Goal: Task Accomplishment & Management: Manage account settings

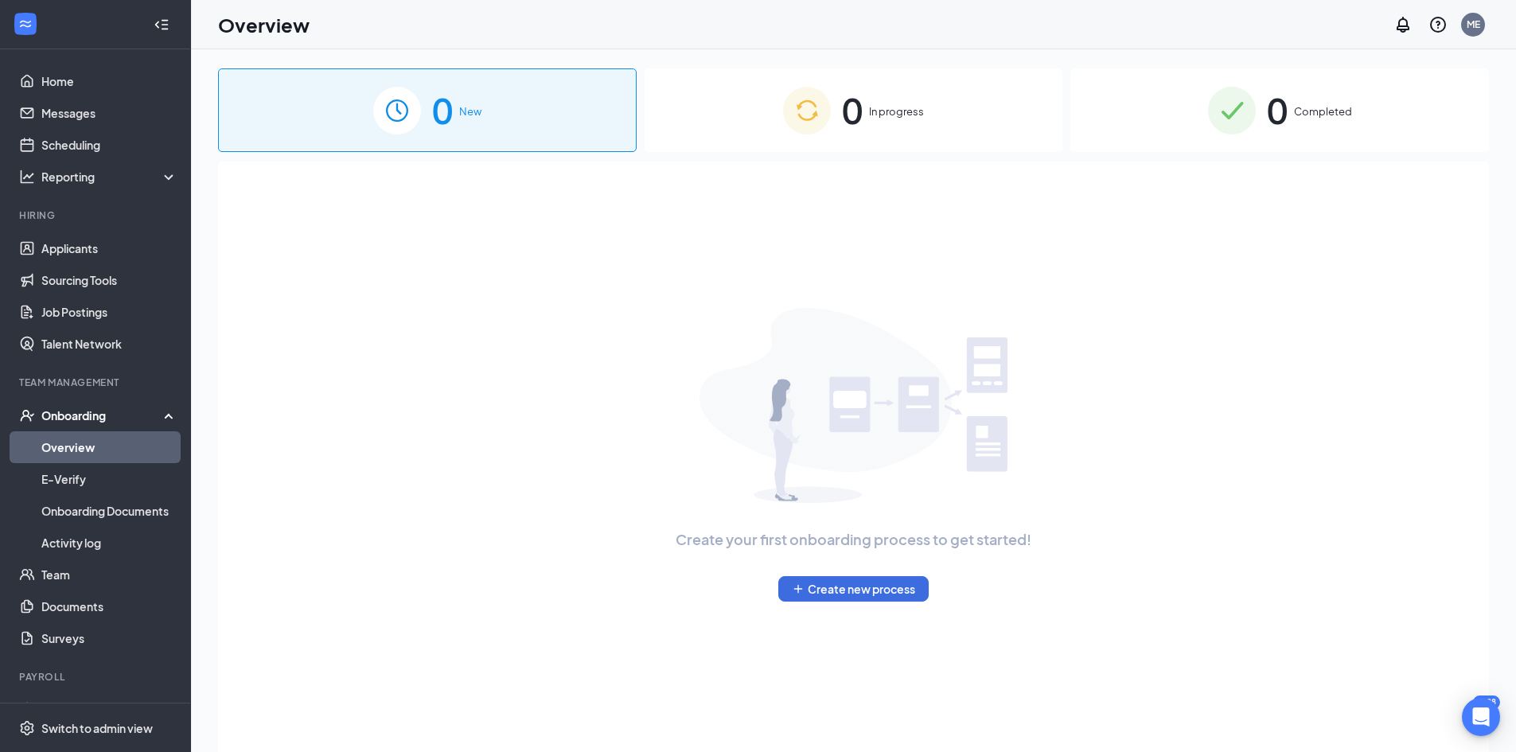
click at [1241, 117] on img at bounding box center [1232, 111] width 48 height 48
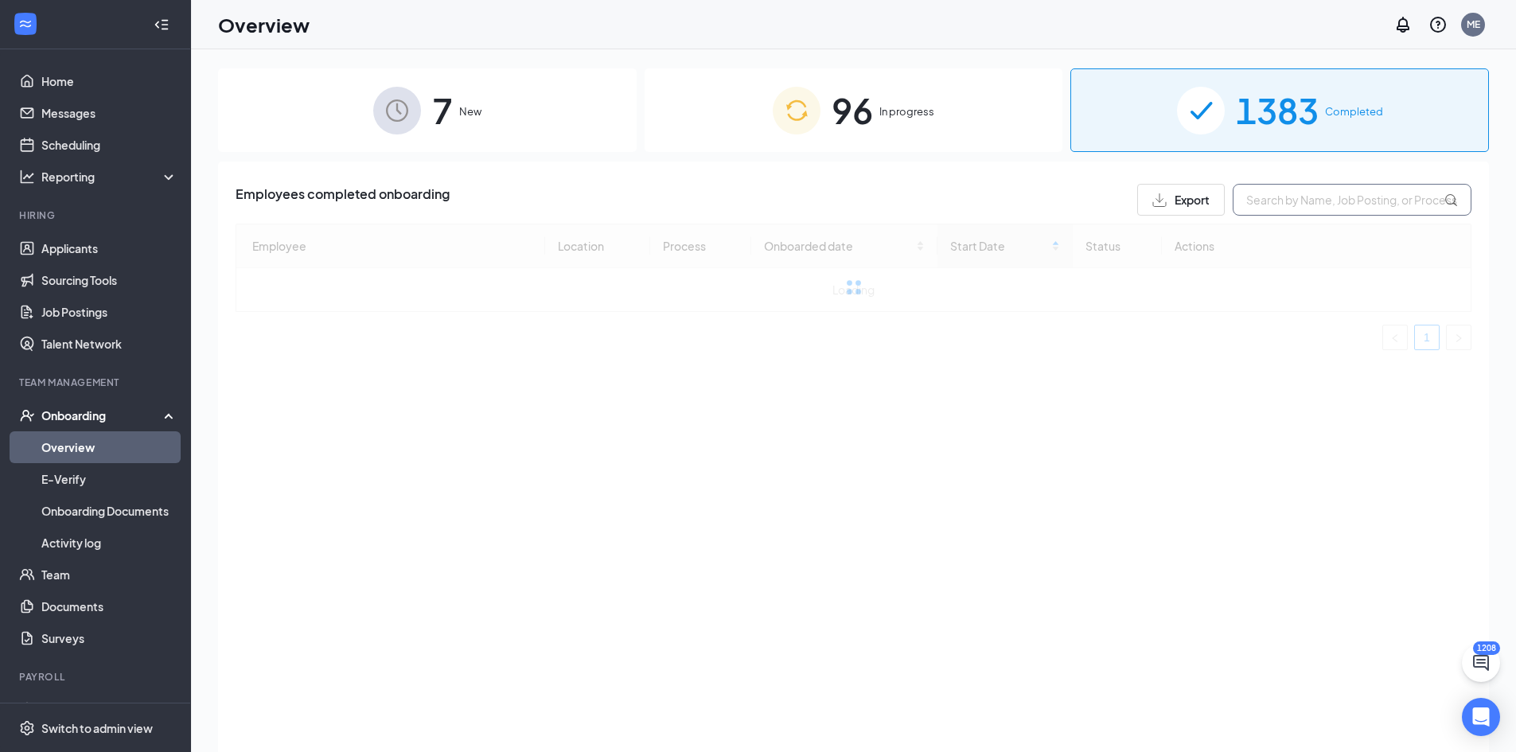
click at [1283, 197] on input "text" at bounding box center [1352, 200] width 239 height 32
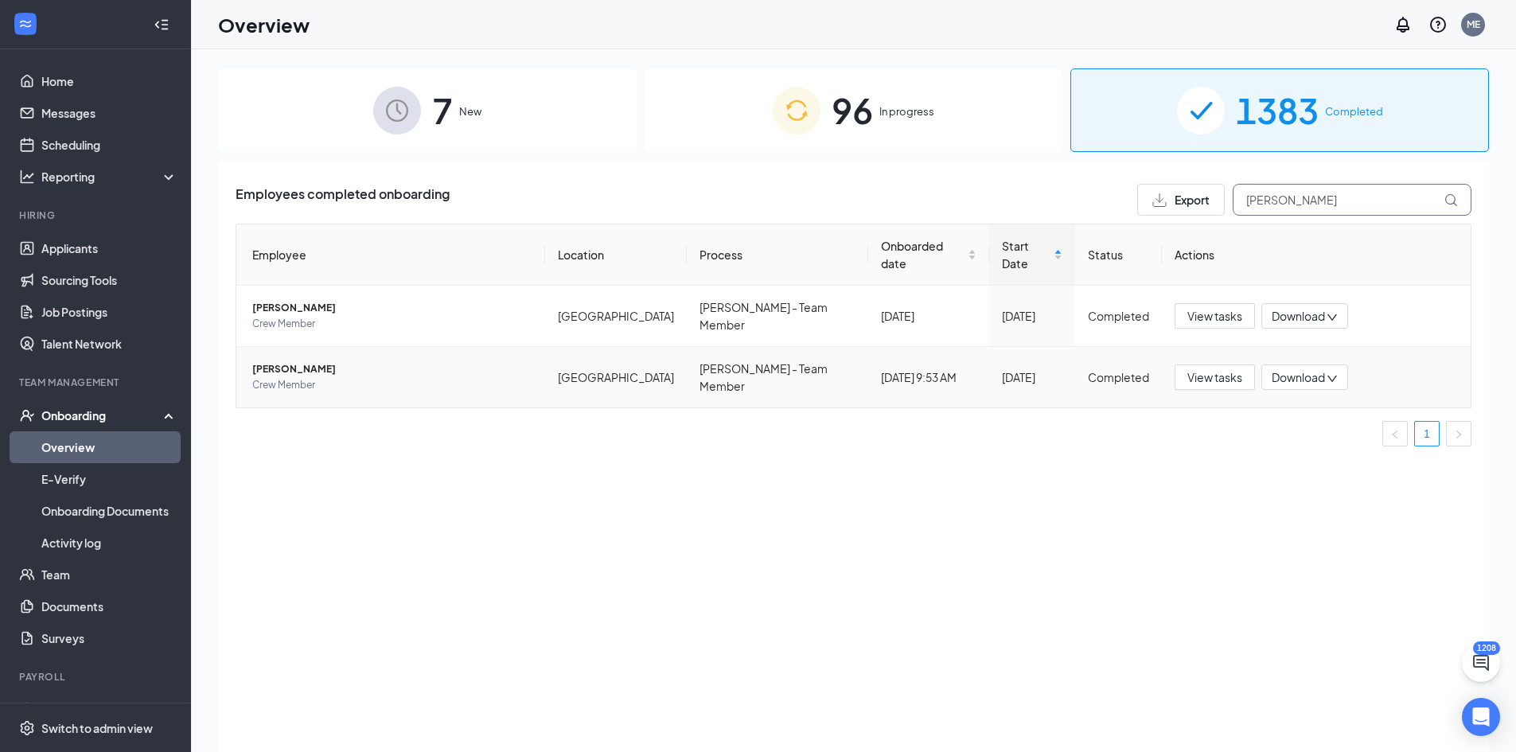
type input "[PERSON_NAME]"
click at [325, 361] on span "[PERSON_NAME]" at bounding box center [392, 369] width 280 height 16
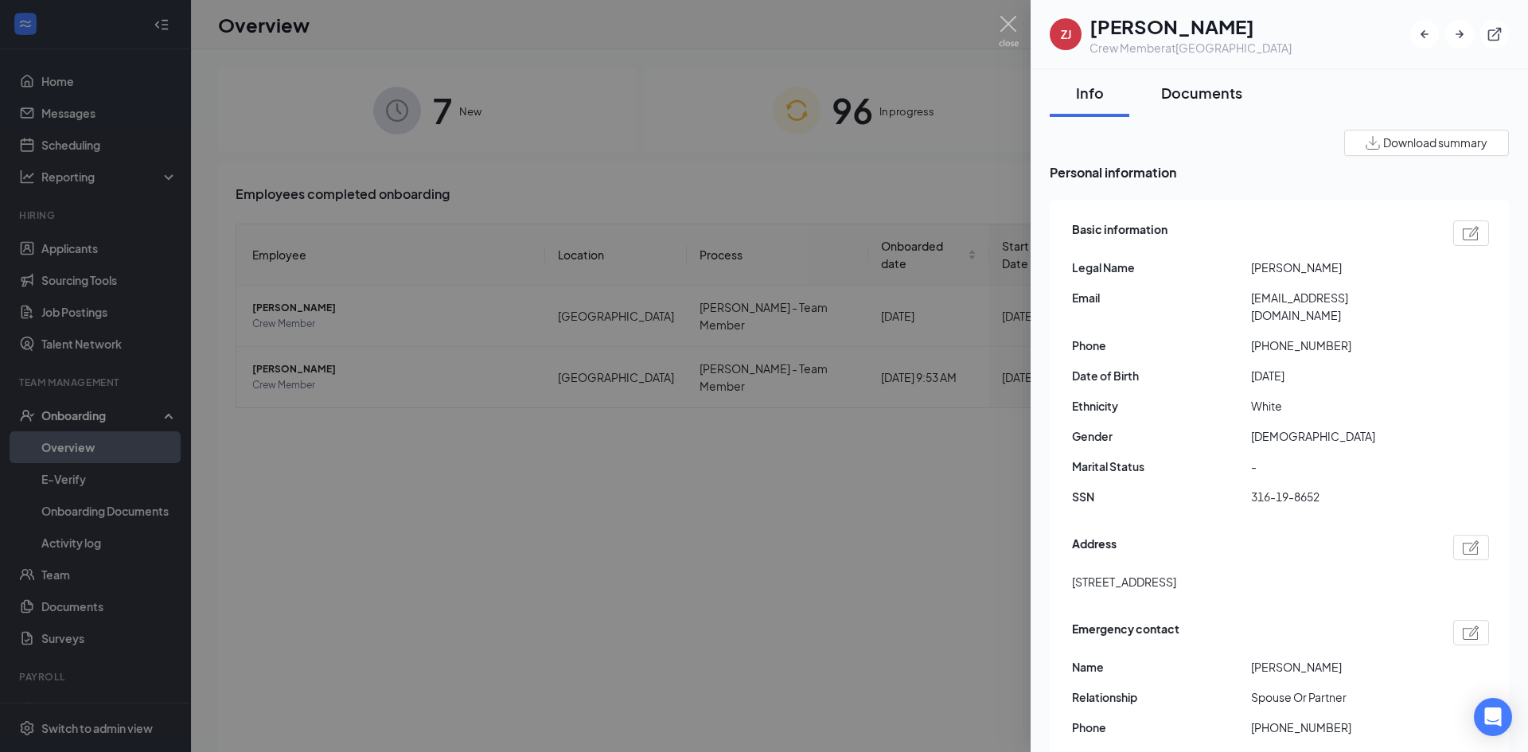
click at [1180, 99] on div "Documents" at bounding box center [1201, 93] width 81 height 20
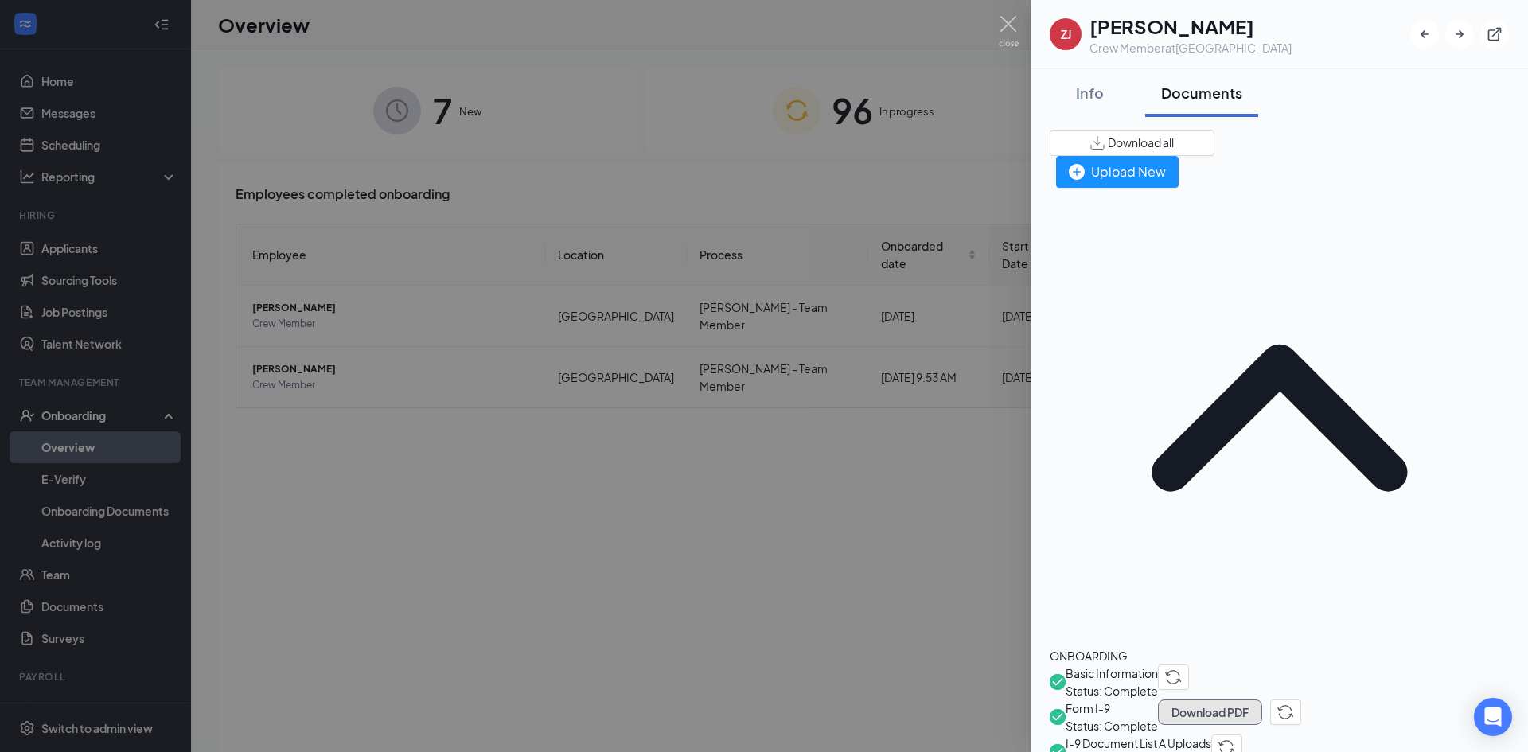
click at [1262, 700] on button "Download PDF" at bounding box center [1210, 712] width 104 height 25
click at [1211, 735] on span "I-9 Document List A Uploads" at bounding box center [1139, 744] width 146 height 18
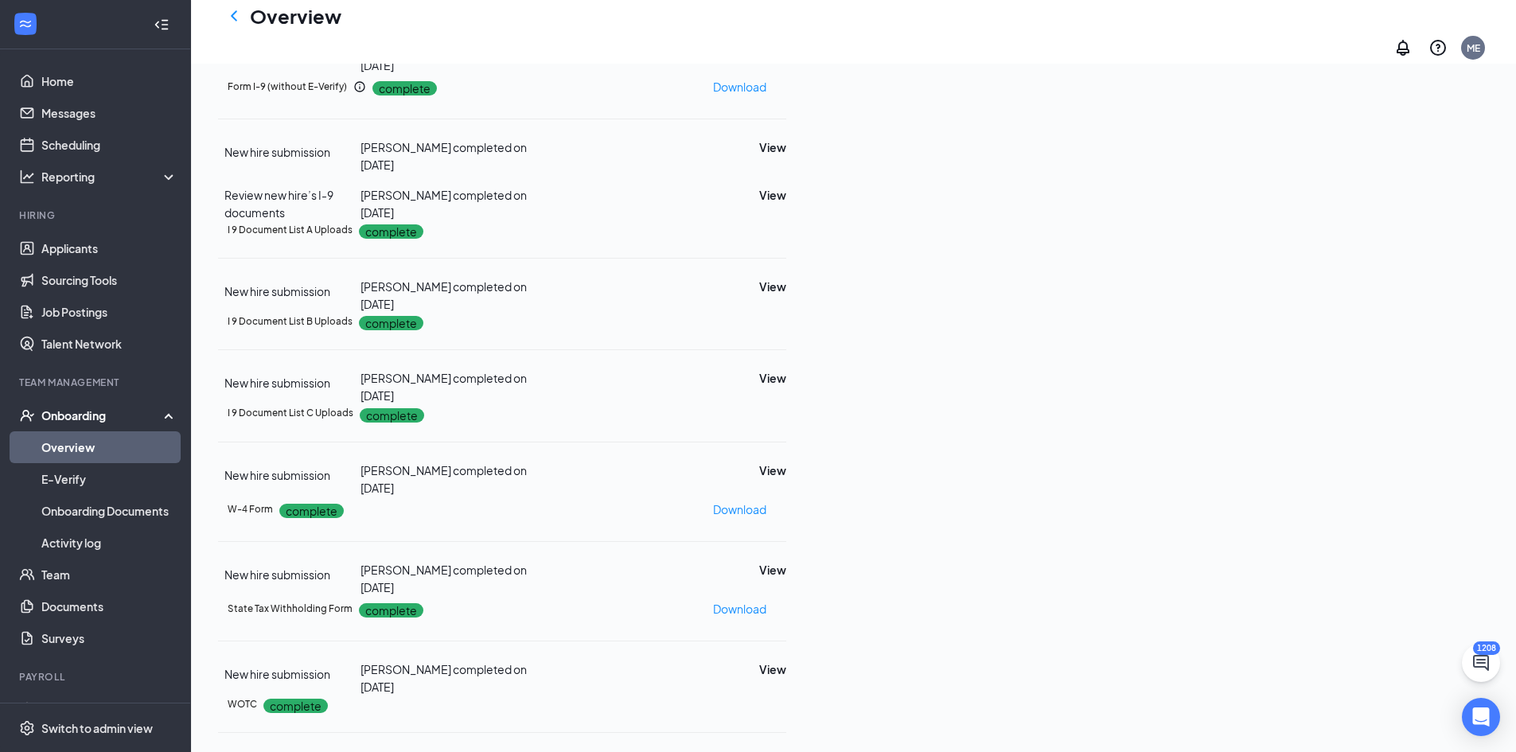
scroll to position [246, 0]
click at [786, 221] on div "I 9 Document List A Uploads complete New hire submission [PERSON_NAME] complete…" at bounding box center [502, 267] width 568 height 92
click at [786, 278] on button "View" at bounding box center [772, 287] width 27 height 18
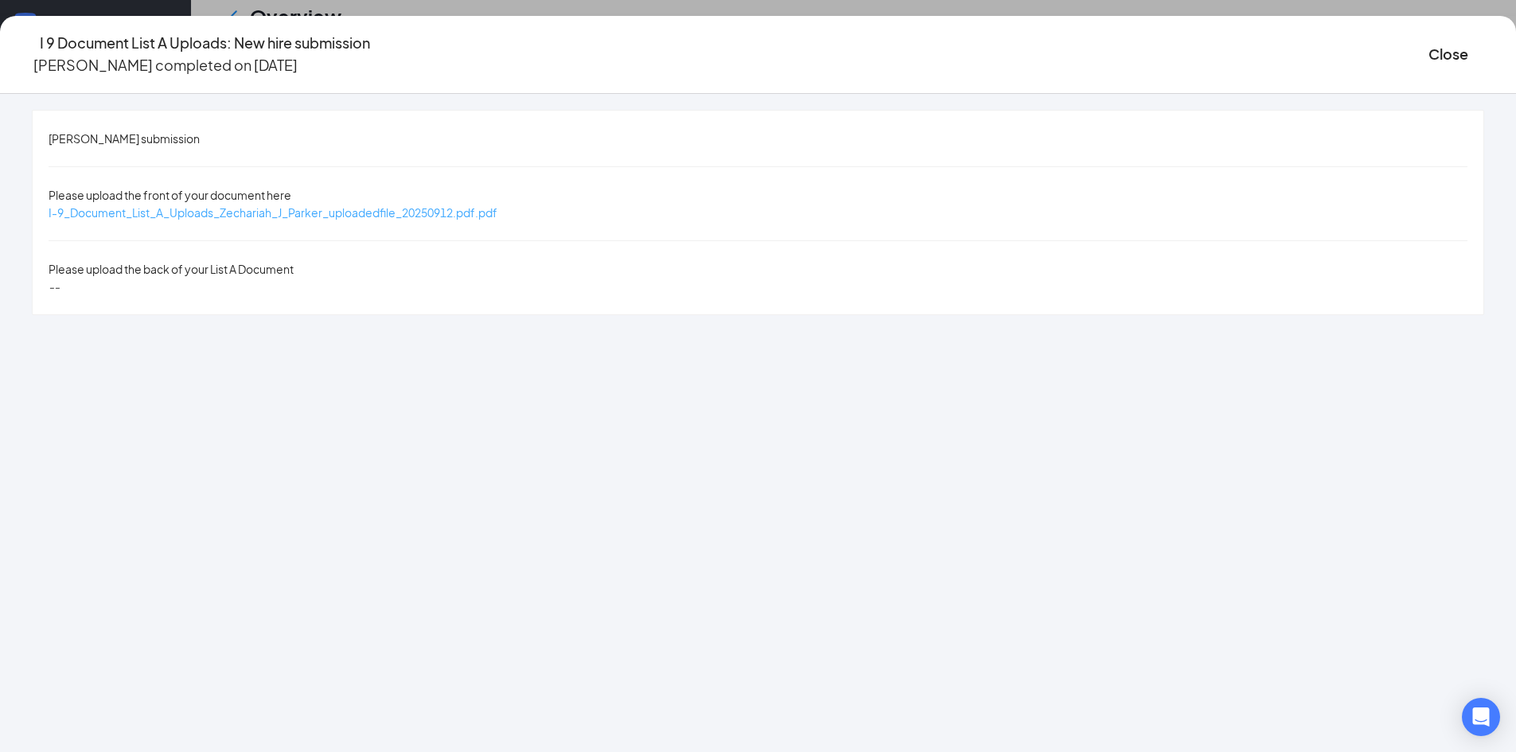
click at [409, 205] on span "I-9_Document_List_A_Uploads_Zechariah_J_Parker_uploadedfile_20250912.pdf.pdf" at bounding box center [273, 212] width 449 height 14
click at [1429, 57] on button "Close" at bounding box center [1449, 54] width 40 height 22
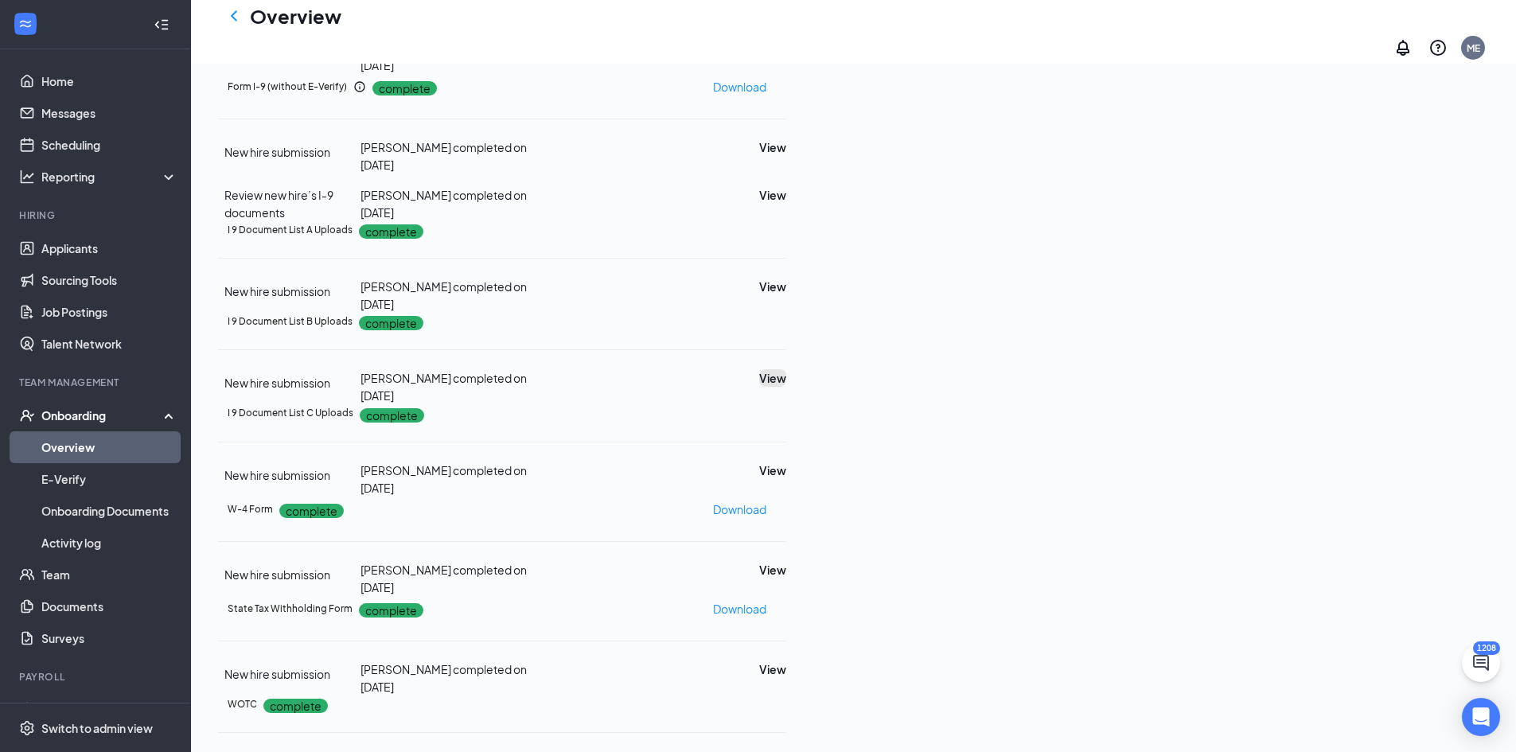
click at [786, 369] on button "View" at bounding box center [772, 378] width 27 height 18
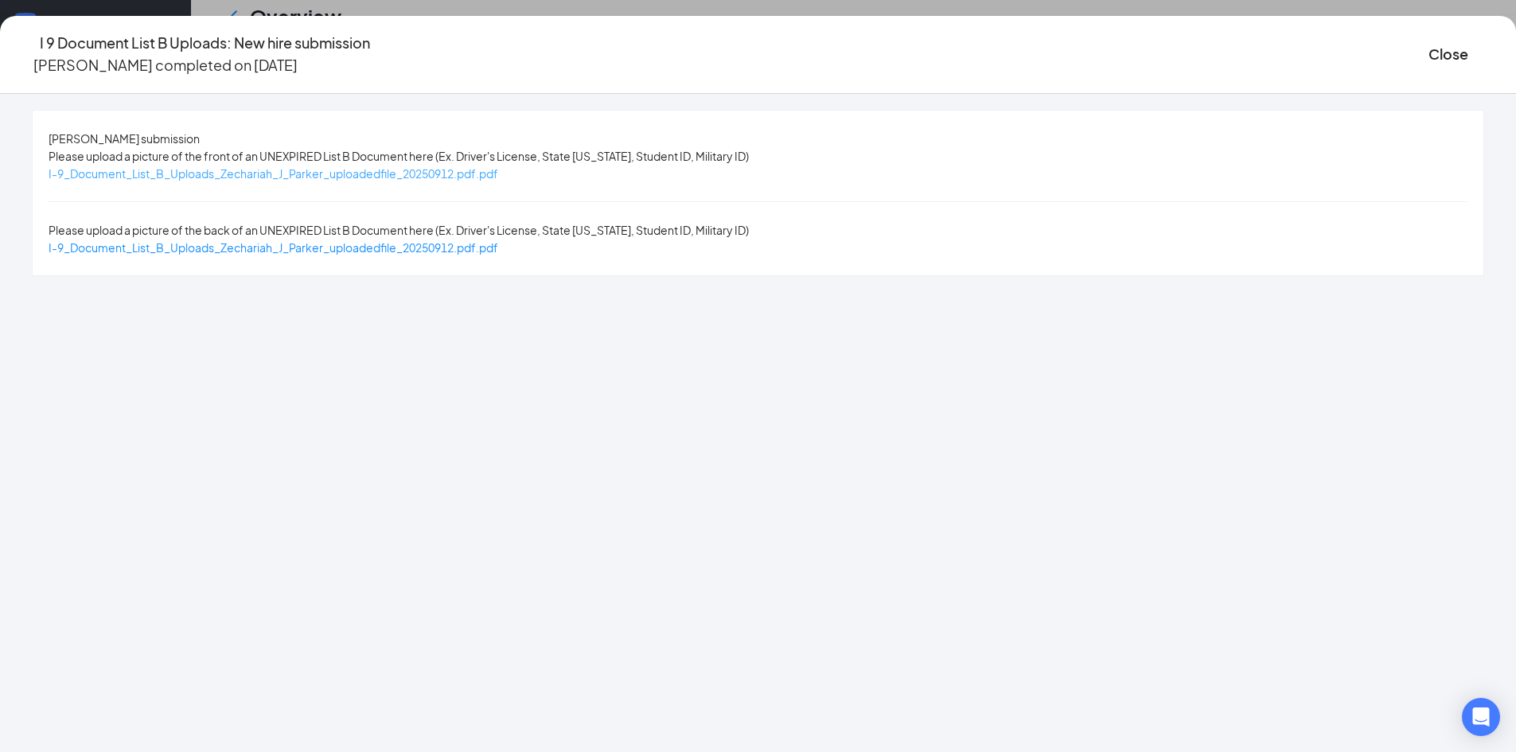
click at [498, 174] on span "I-9_Document_List_B_Uploads_Zechariah_J_Parker_uploadedfile_20250912.pdf.pdf" at bounding box center [274, 173] width 450 height 14
click at [374, 240] on span "I-9_Document_List_B_Uploads_Zechariah_J_Parker_uploadedfile_20250912.pdf.pdf" at bounding box center [274, 247] width 450 height 14
click at [1429, 54] on button "Close" at bounding box center [1449, 54] width 40 height 22
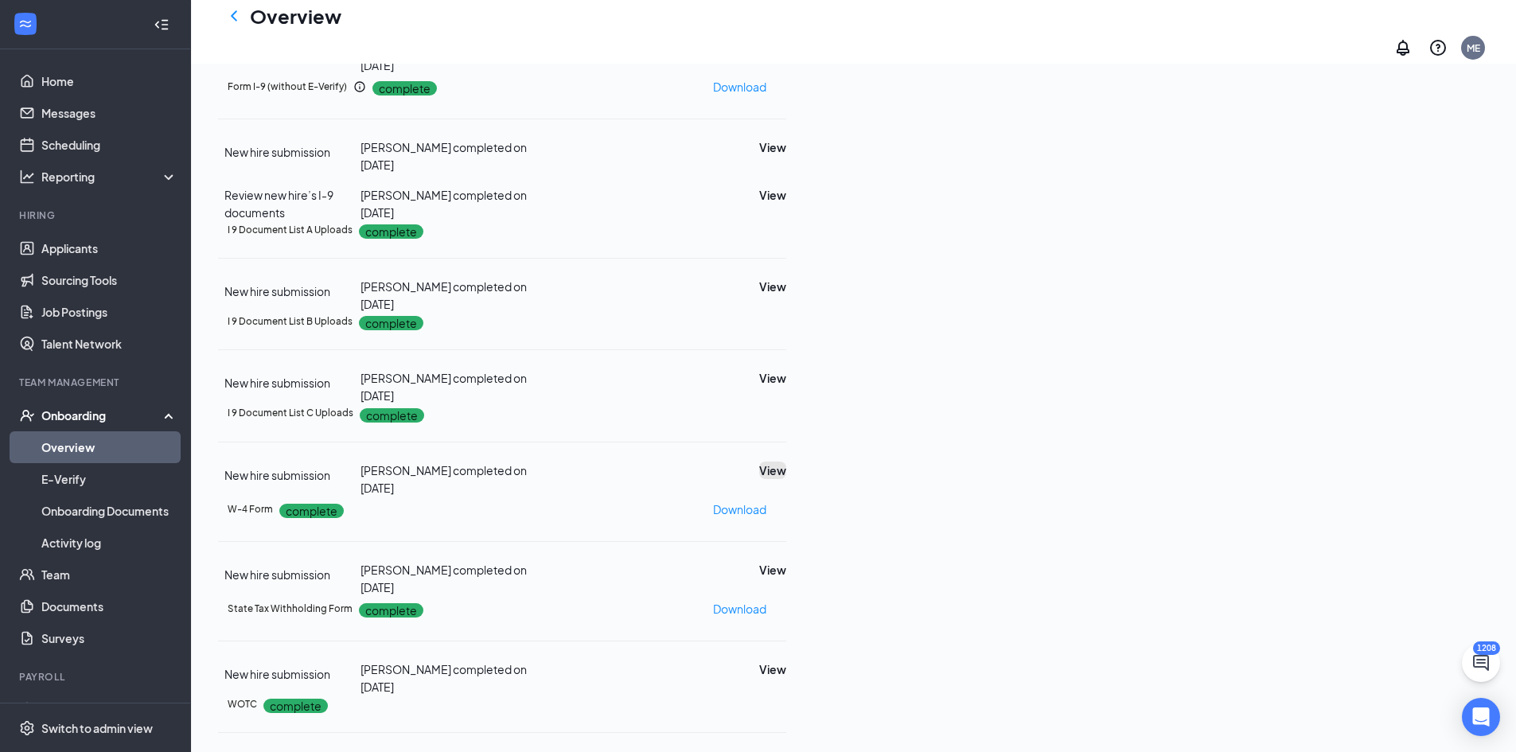
click at [786, 462] on button "View" at bounding box center [772, 471] width 27 height 18
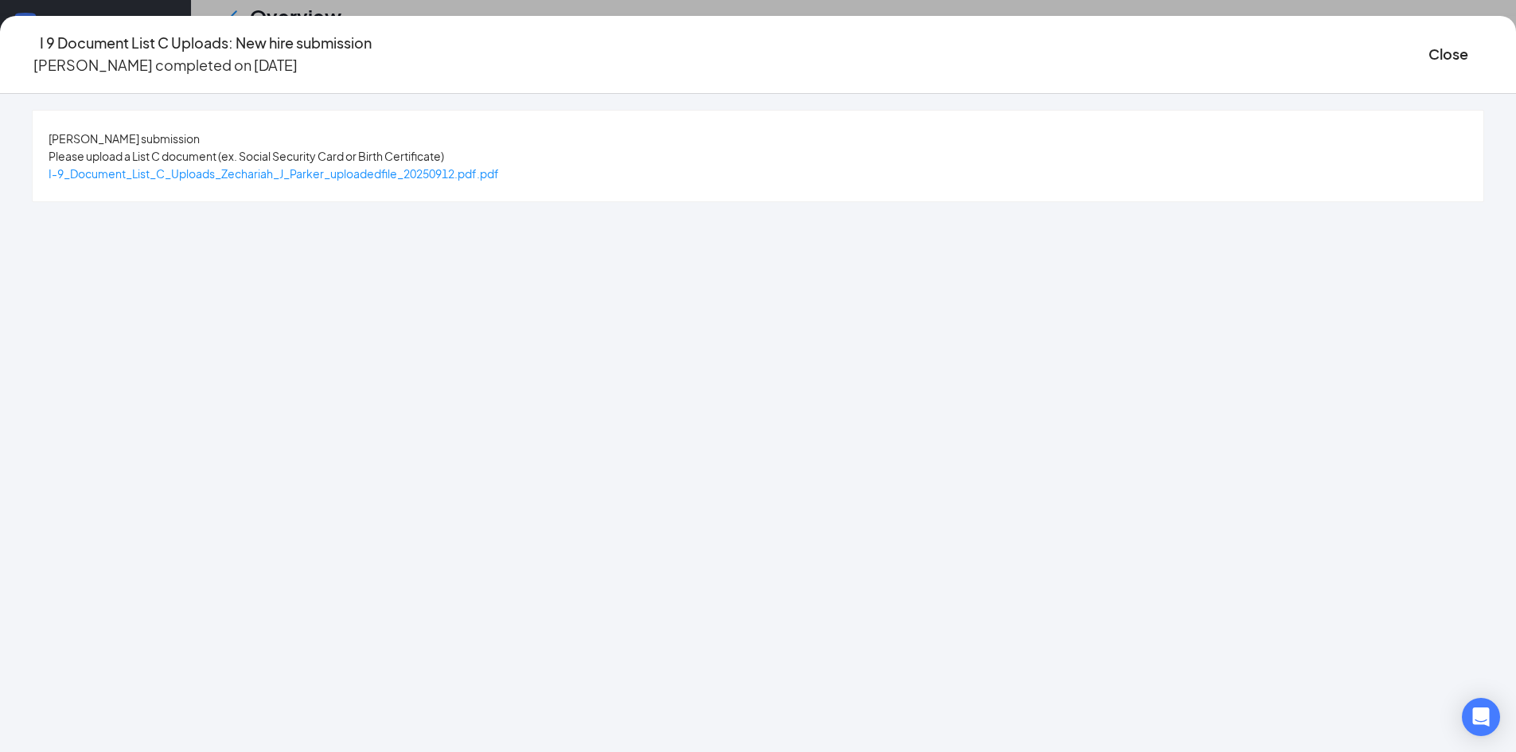
click at [429, 182] on div "I-9_Document_List_C_Uploads_Zechariah_J_Parker_uploadedfile_20250912.pdf.pdf" at bounding box center [274, 174] width 450 height 18
click at [428, 174] on span "I-9_Document_List_C_Uploads_Zechariah_J_Parker_uploadedfile_20250912.pdf.pdf" at bounding box center [274, 173] width 450 height 14
click at [1484, 54] on icon "Ellipses" at bounding box center [1484, 54] width 0 height 0
click at [1353, 90] on button "Restart" at bounding box center [1359, 80] width 64 height 25
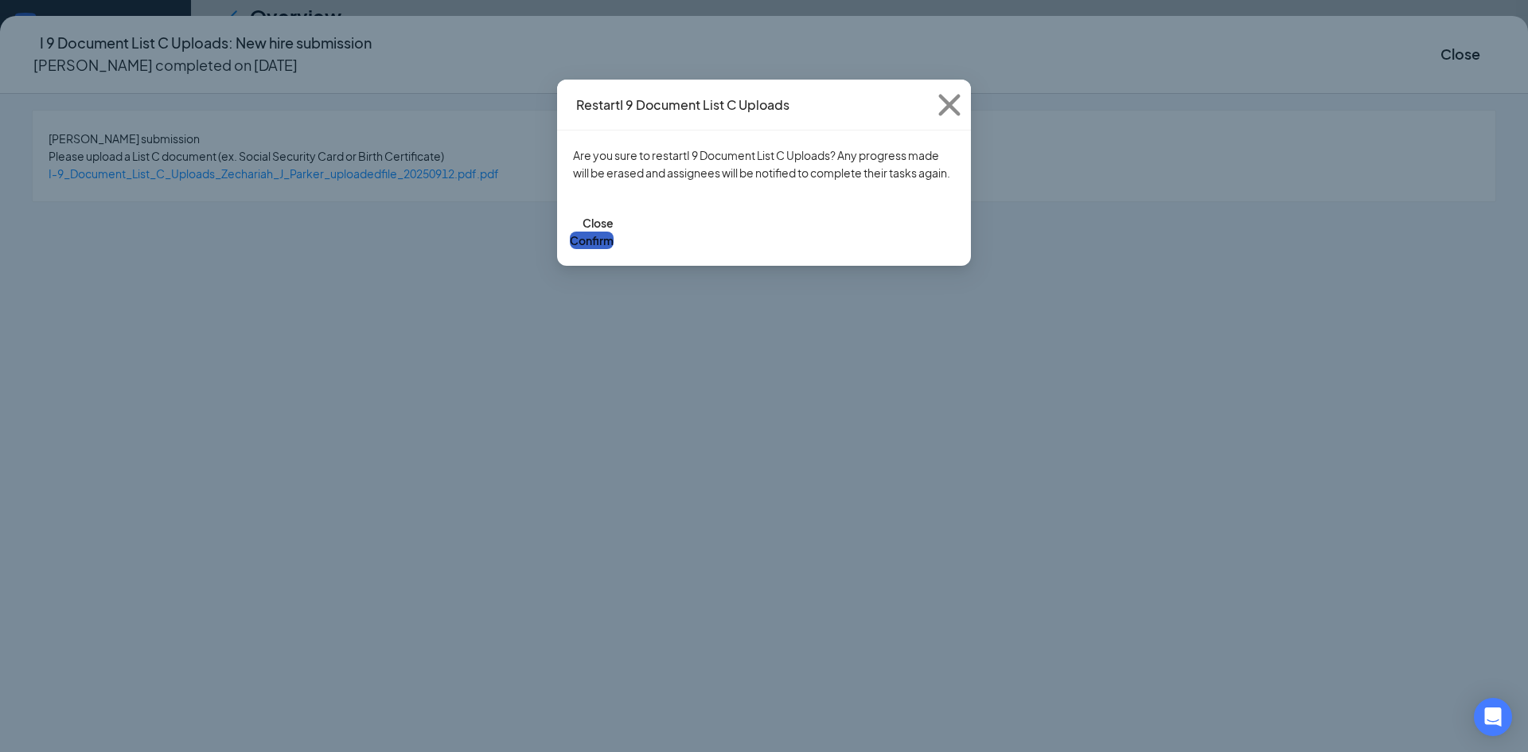
click at [614, 249] on button "Confirm" at bounding box center [592, 241] width 44 height 18
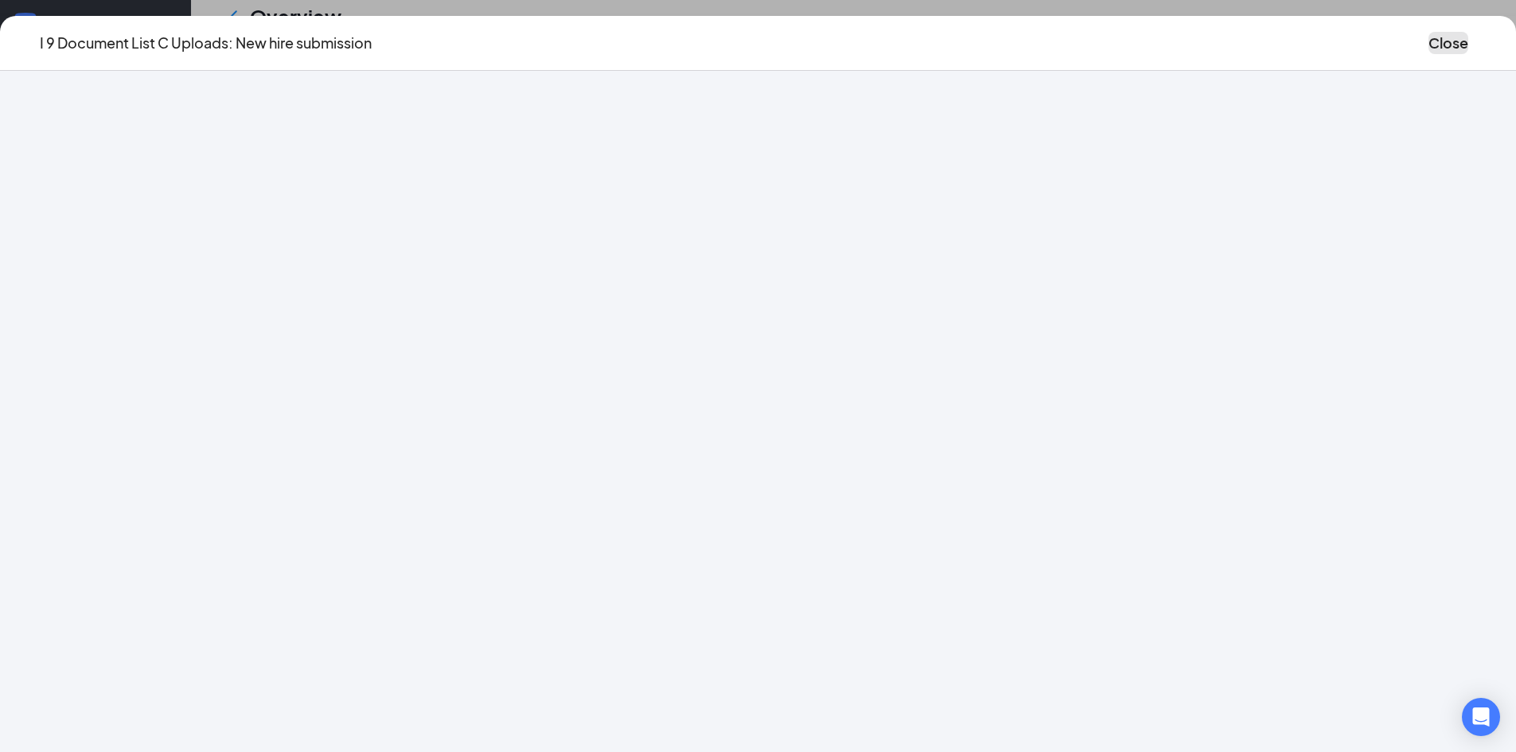
click at [1429, 47] on button "Close" at bounding box center [1449, 43] width 40 height 22
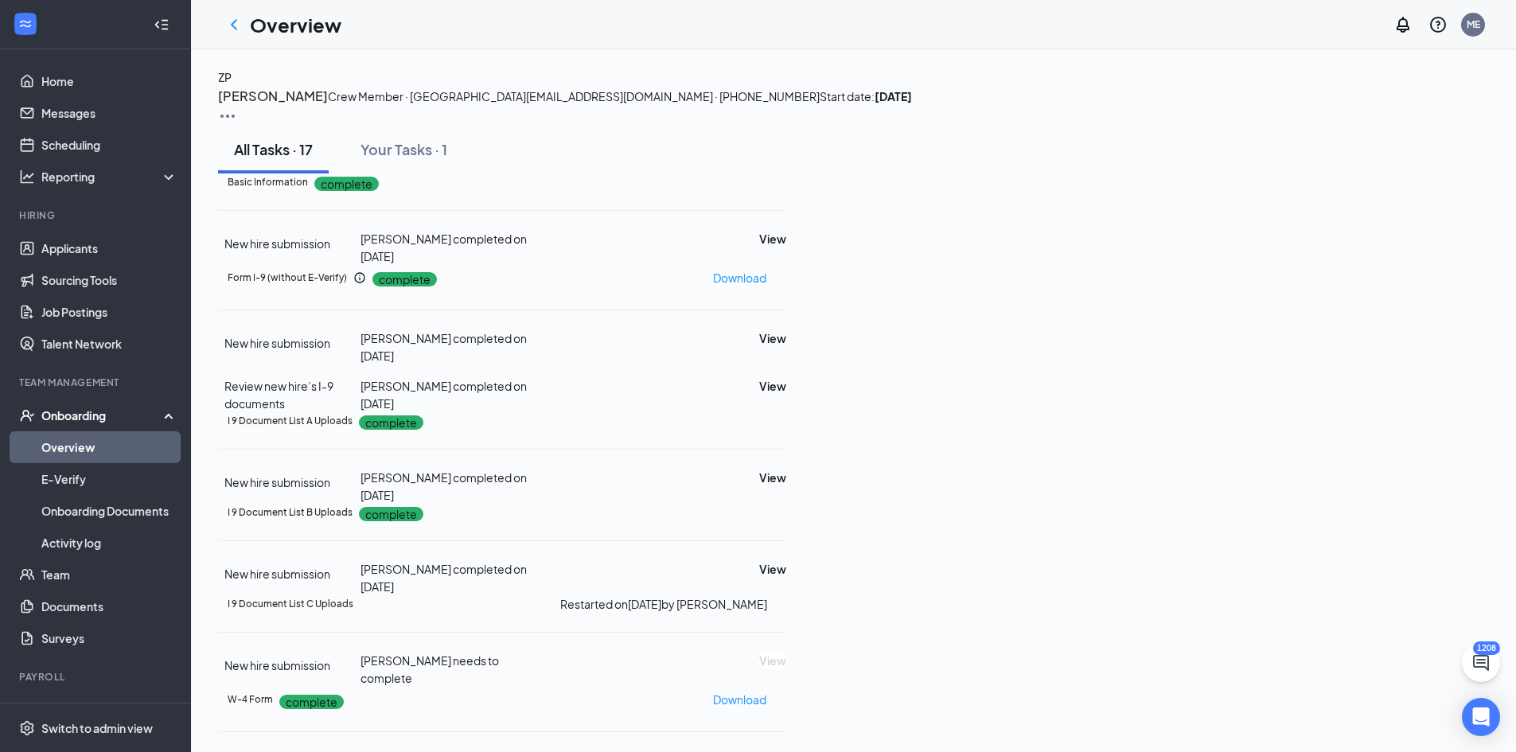
click at [237, 110] on img at bounding box center [227, 116] width 19 height 19
click at [1415, 134] on span "View details" at bounding box center [1417, 132] width 62 height 18
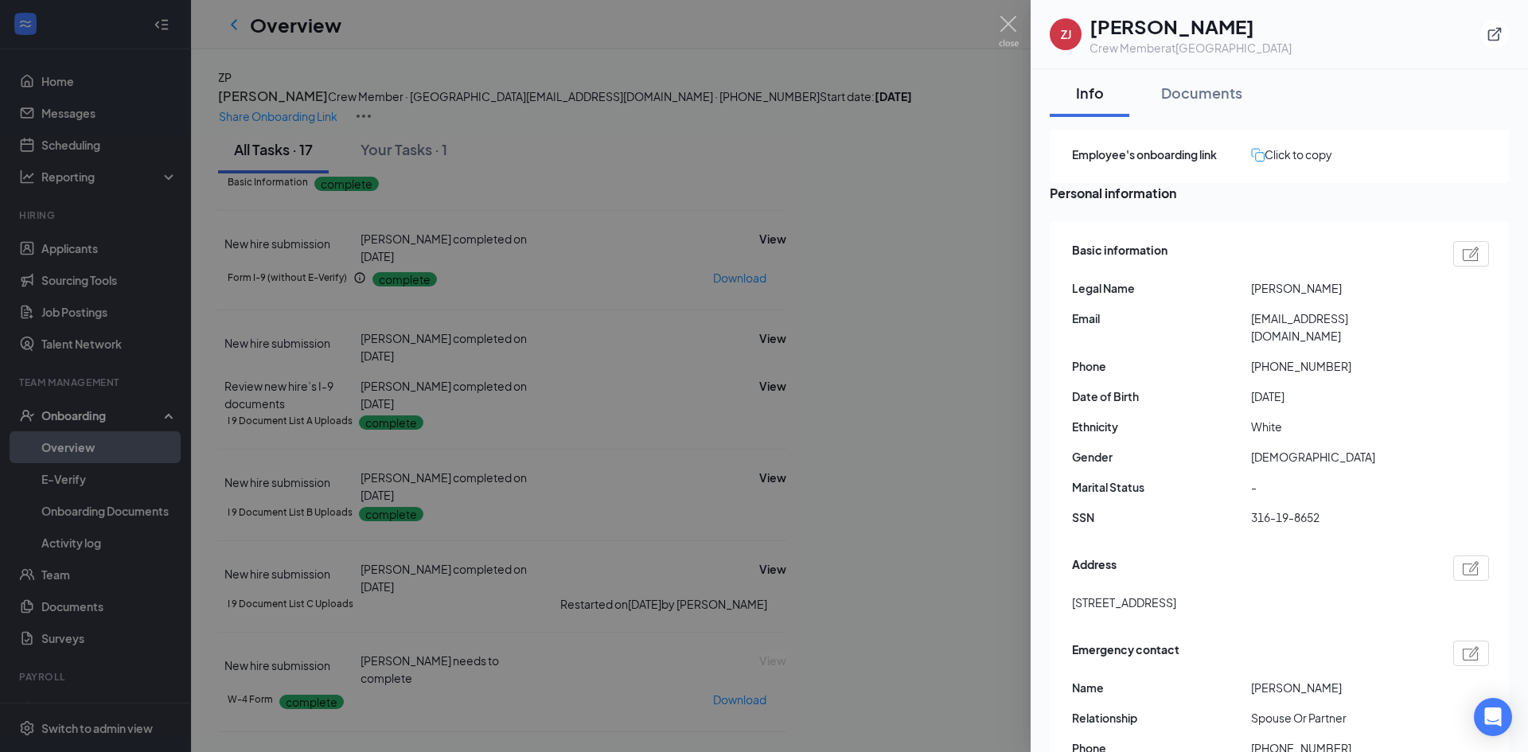
click at [1319, 154] on div "Click to copy" at bounding box center [1291, 155] width 81 height 18
click at [1027, 244] on div at bounding box center [764, 376] width 1528 height 752
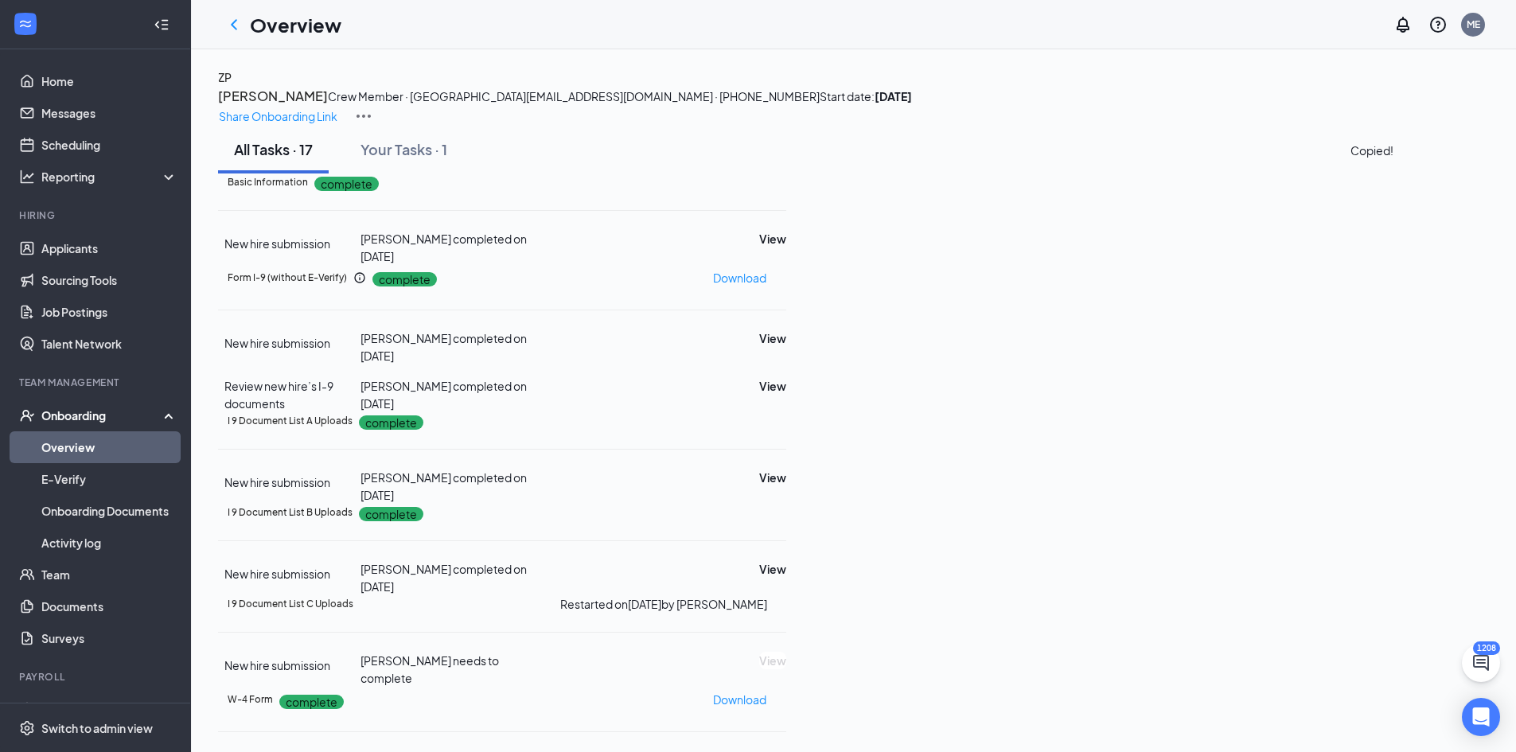
click at [1482, 667] on icon "ChatActive" at bounding box center [1481, 663] width 16 height 16
click at [1402, 725] on icon "ChevronUp" at bounding box center [1411, 715] width 19 height 19
click at [1196, 283] on input "text" at bounding box center [1125, 275] width 141 height 18
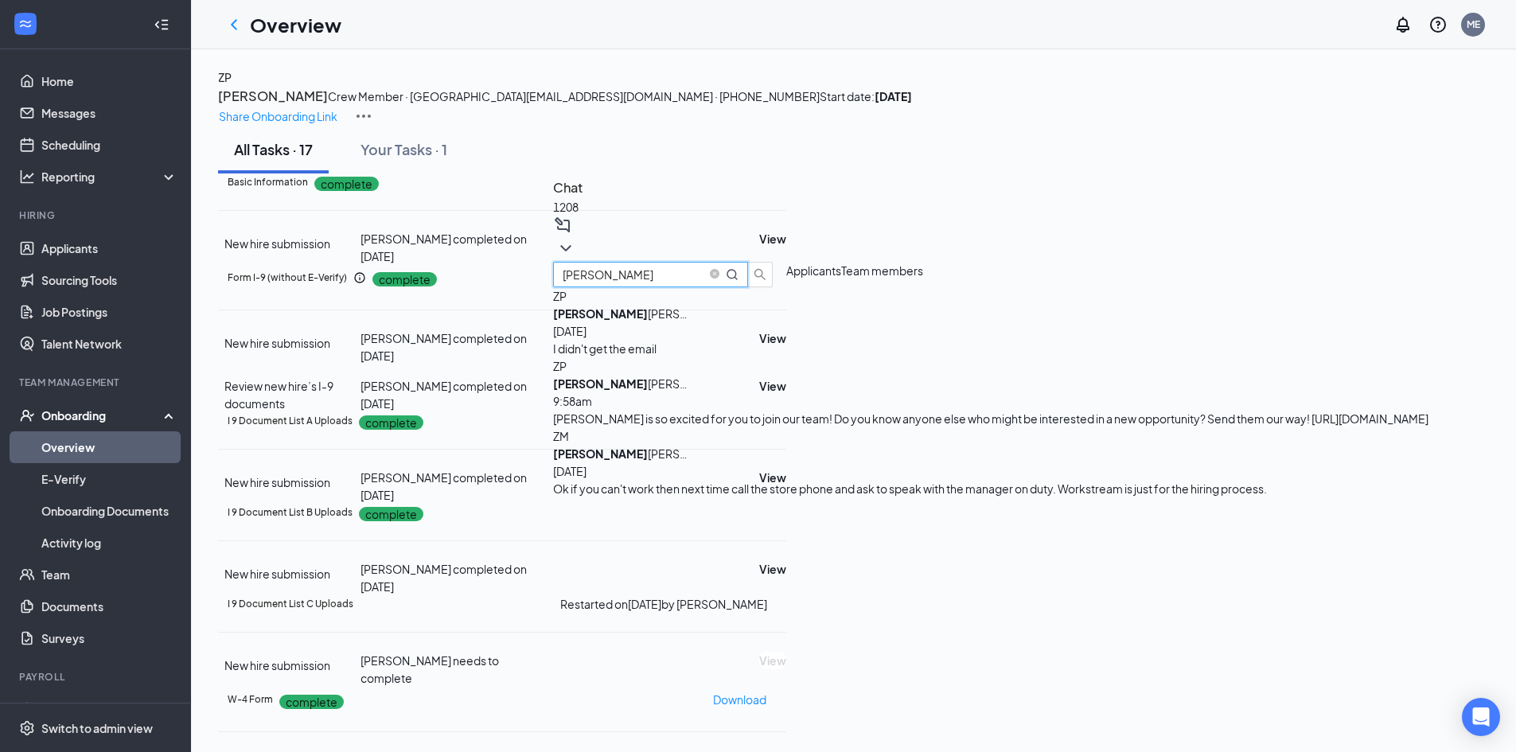
type input "[PERSON_NAME]"
click at [1253, 357] on div "I didn't get the email" at bounding box center [990, 349] width 875 height 18
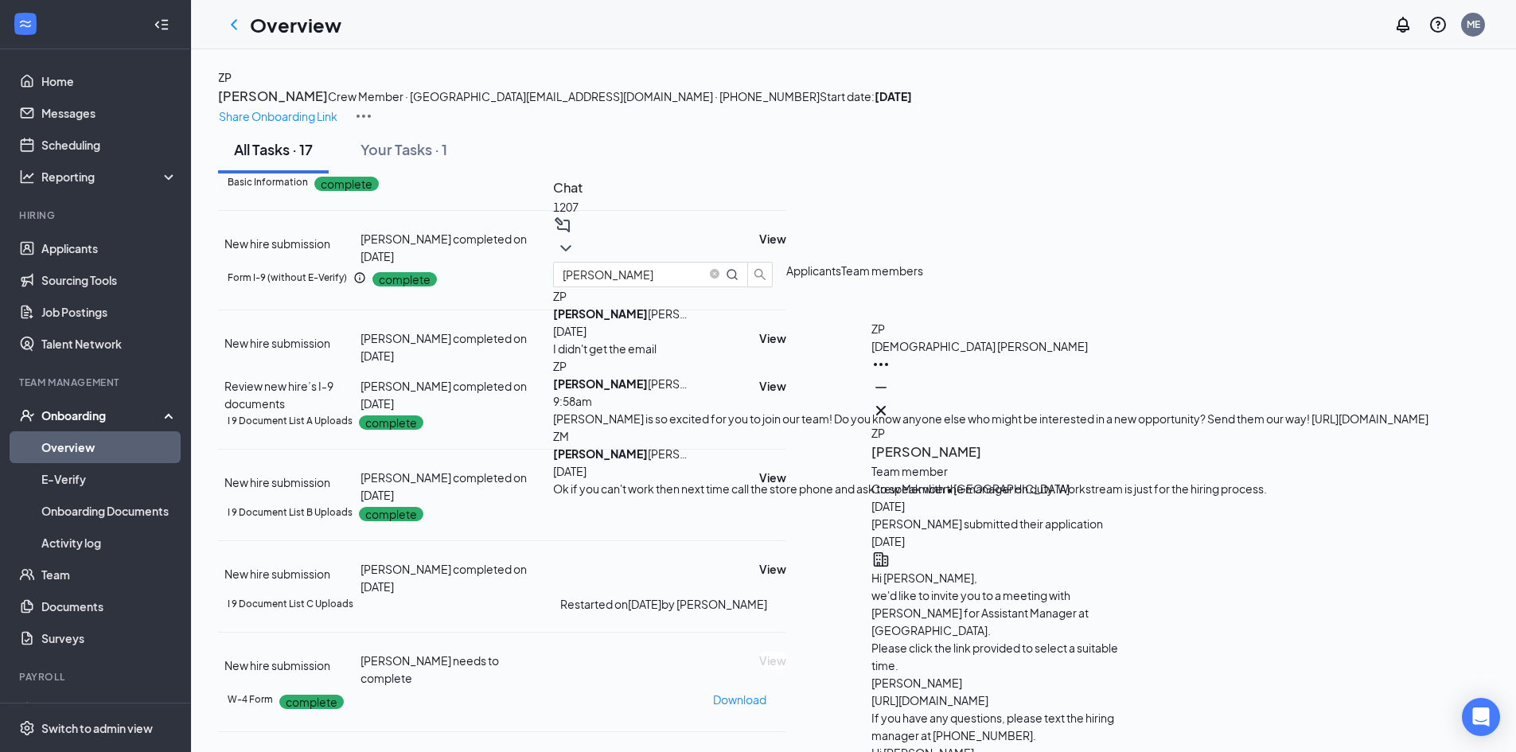
type textarea "H"
type textarea "Good afternoon, this is Makenna with the [PERSON_NAME] team. I reset one of you…"
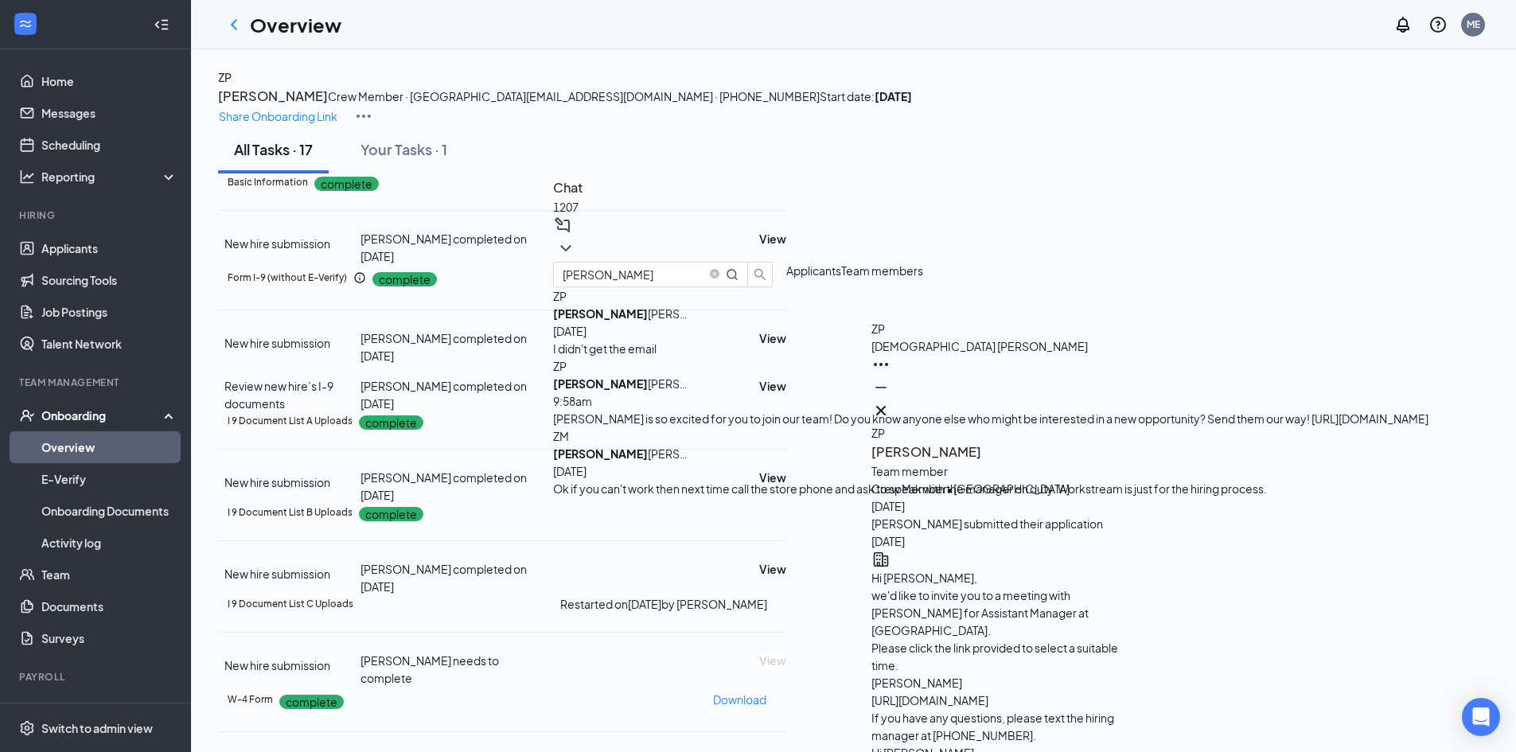
paste textarea "[URL][DOMAIN_NAME]"
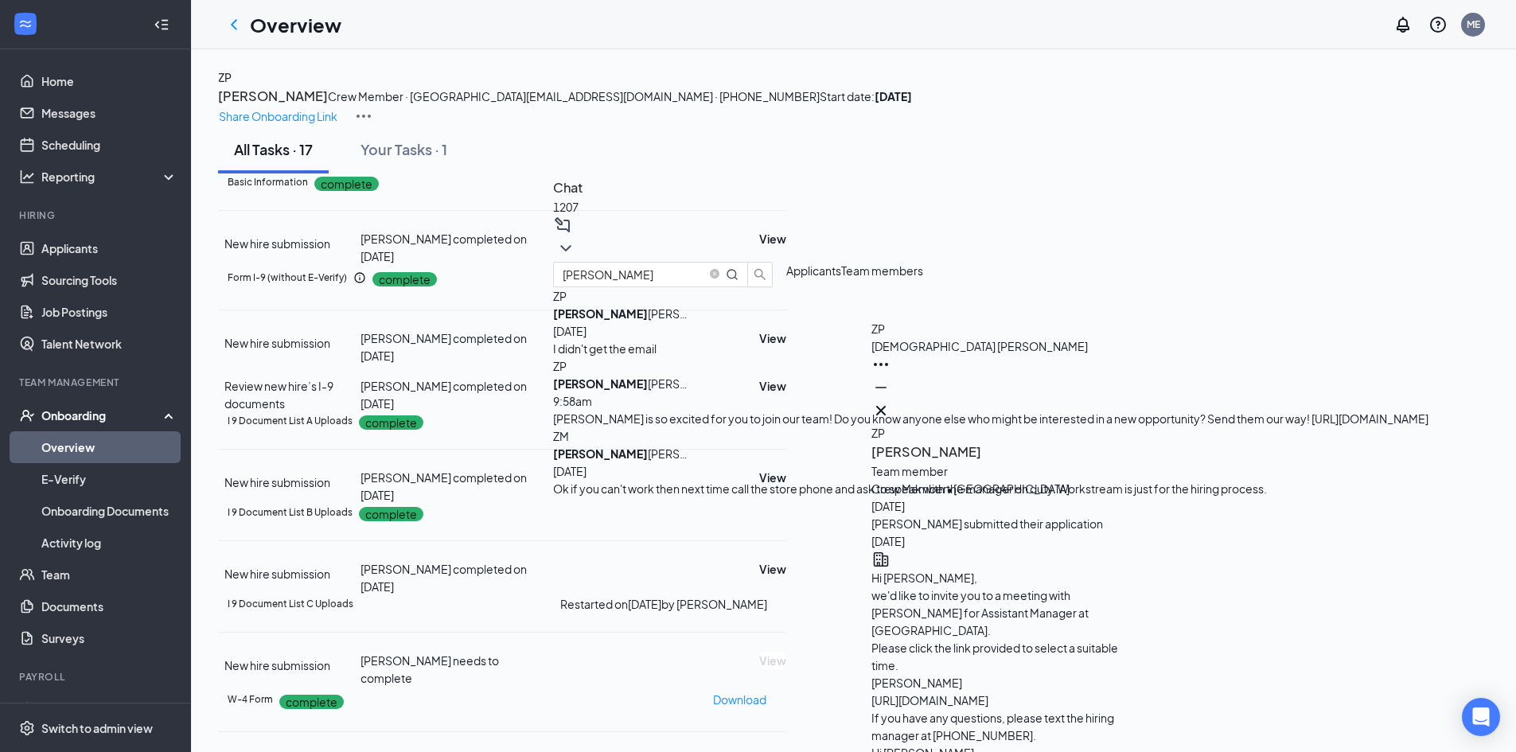
scroll to position [1, 0]
type textarea "[URL][DOMAIN_NAME]"
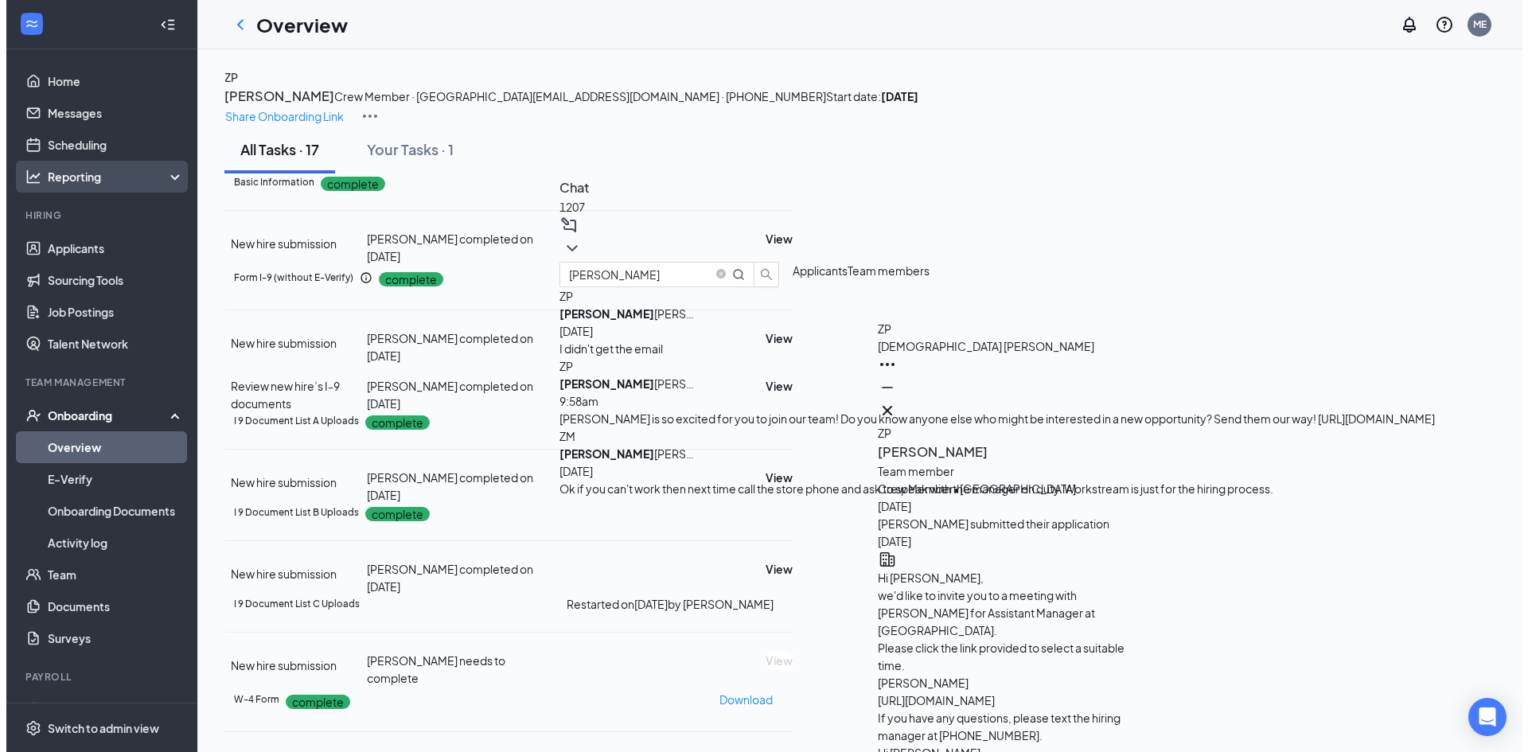
scroll to position [0, 0]
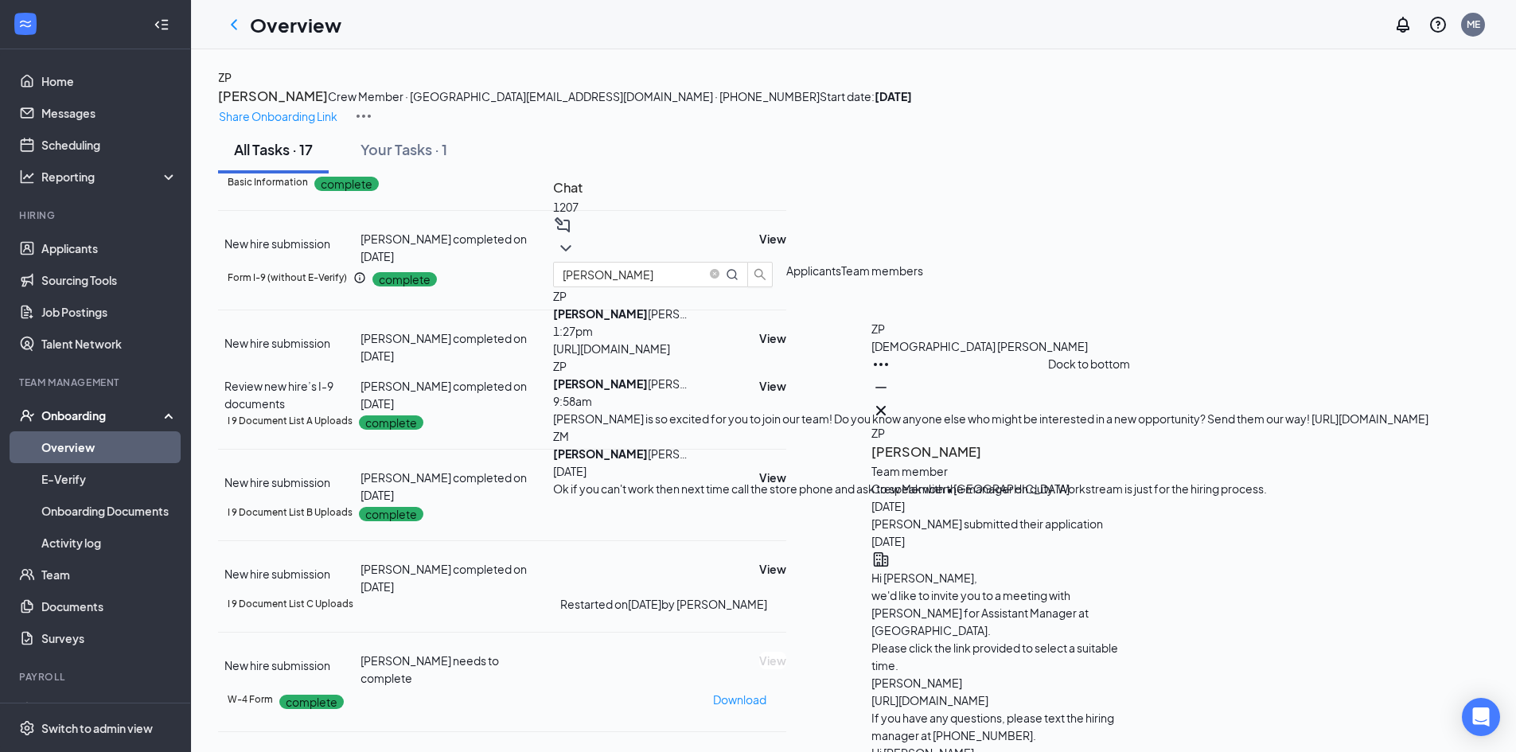
click at [886, 406] on icon "Cross" at bounding box center [881, 411] width 10 height 10
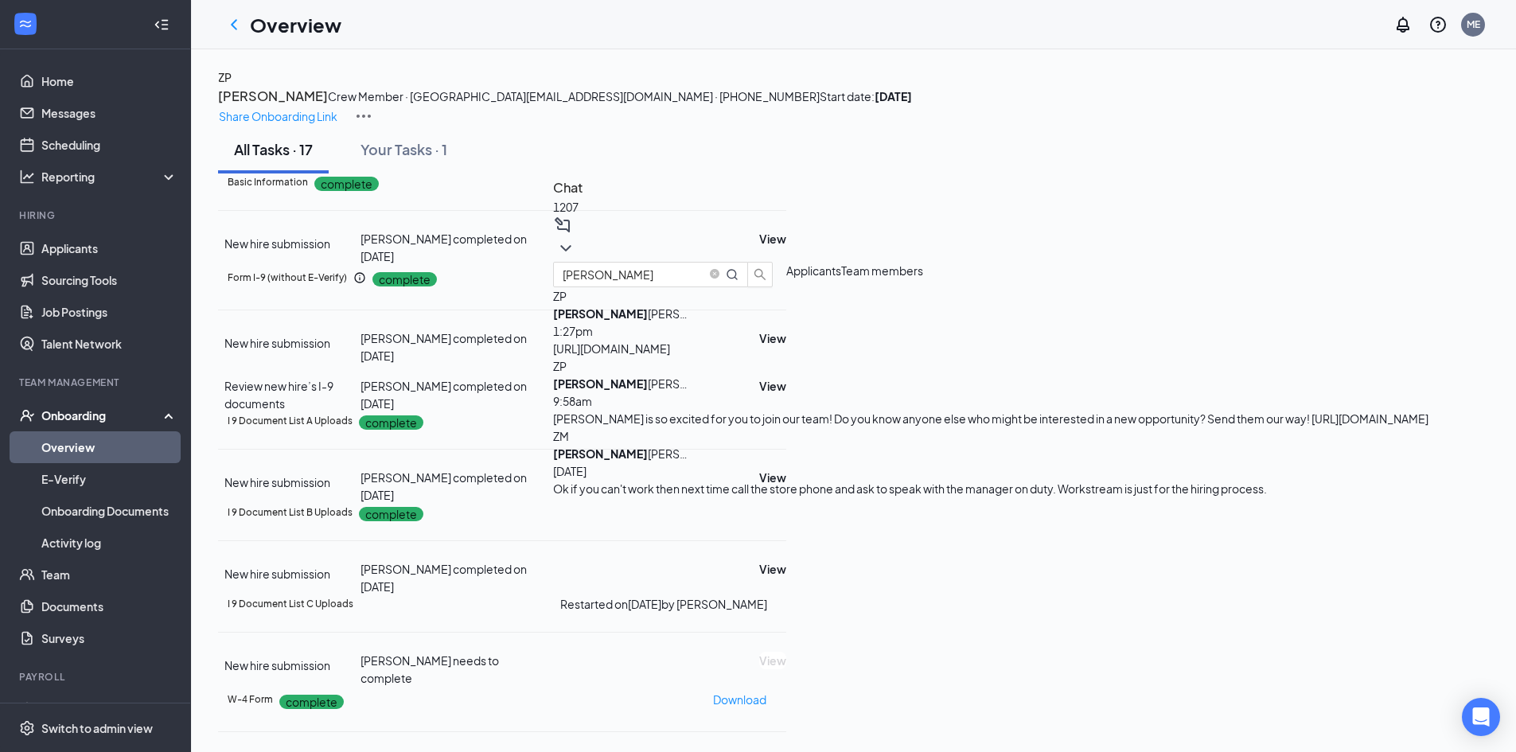
click at [571, 245] on icon "ChevronDown" at bounding box center [565, 248] width 10 height 6
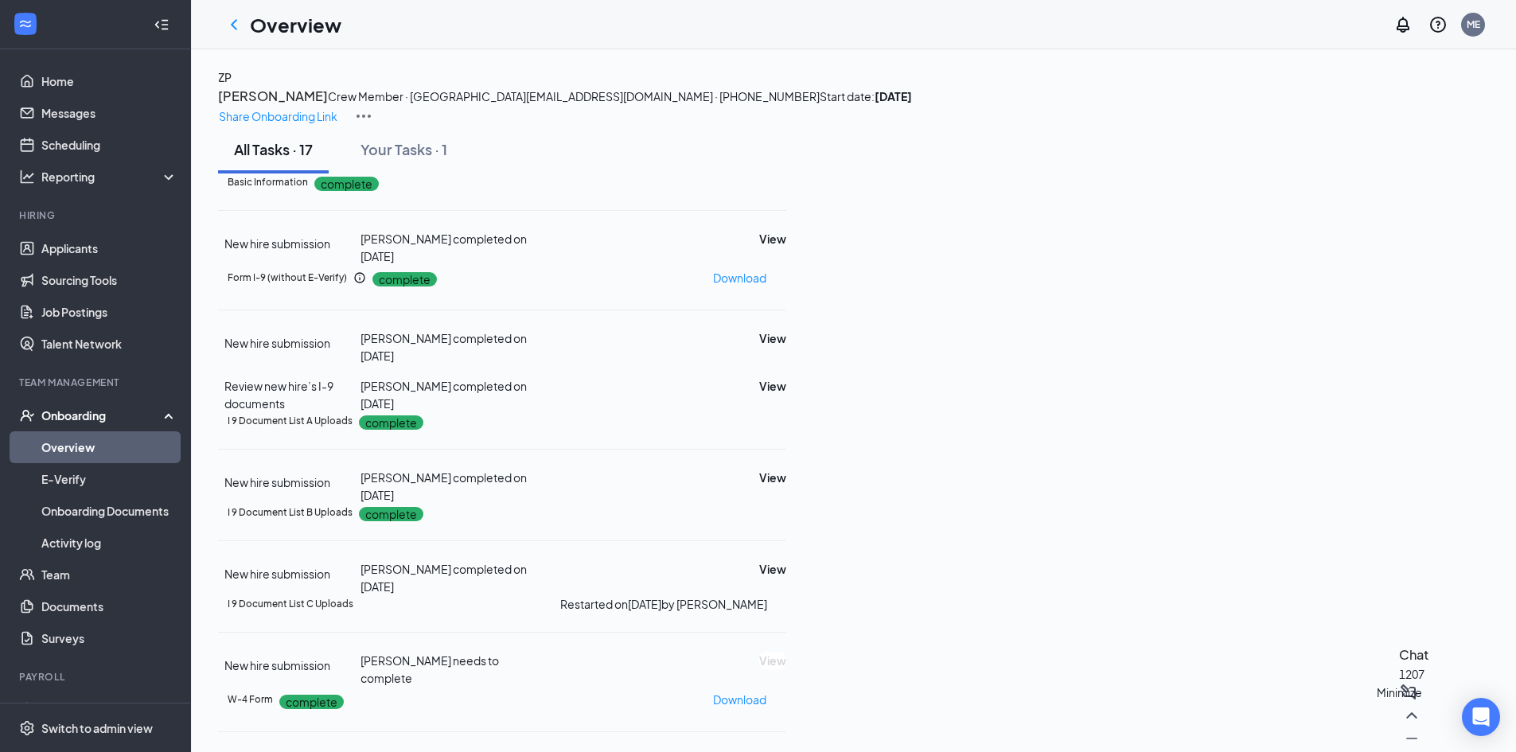
drag, startPoint x: 1401, startPoint y: 729, endPoint x: 1392, endPoint y: 684, distance: 46.4
click at [1402, 730] on icon "Minimize" at bounding box center [1411, 738] width 19 height 19
click at [72, 255] on link "Applicants" at bounding box center [109, 248] width 136 height 32
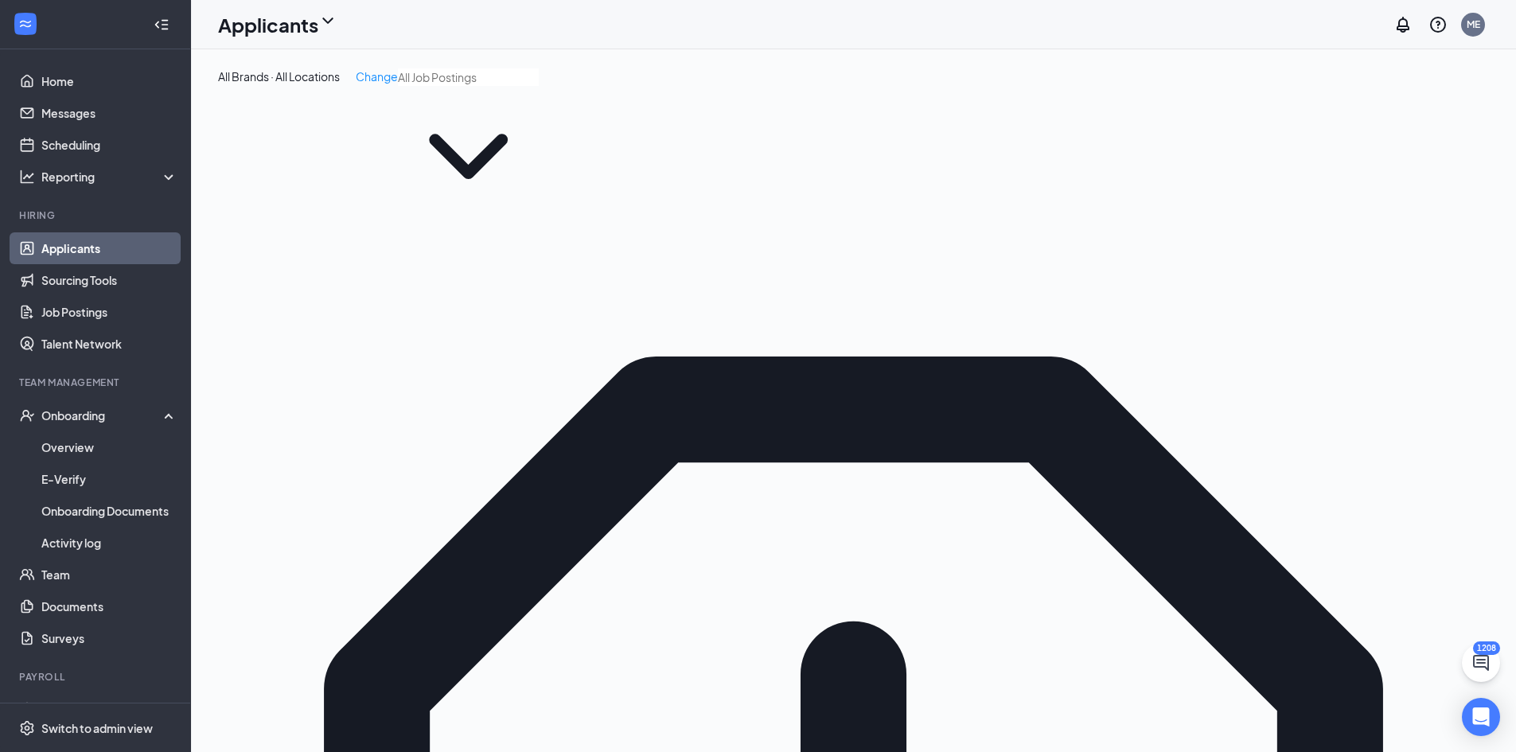
click at [398, 86] on input "text" at bounding box center [468, 77] width 141 height 18
click at [326, 145] on div "Staff Accountant - Construction Accounting (Central Office)" at bounding box center [387, 137] width 310 height 18
type input "Staff Accountant - Construction Accounting (Central Office)"
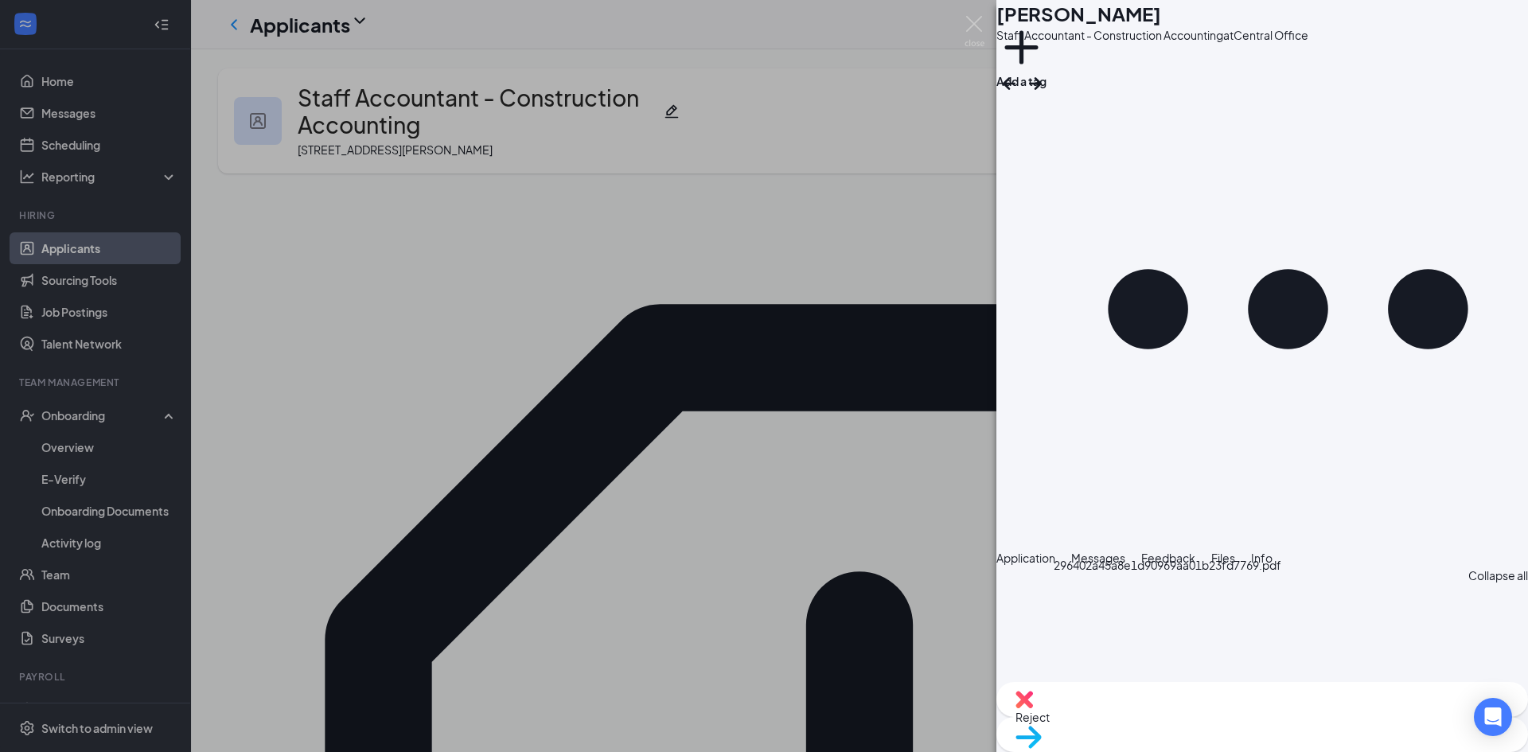
click at [1166, 715] on div "Reject" at bounding box center [1262, 699] width 532 height 35
